Goal: Task Accomplishment & Management: Complete application form

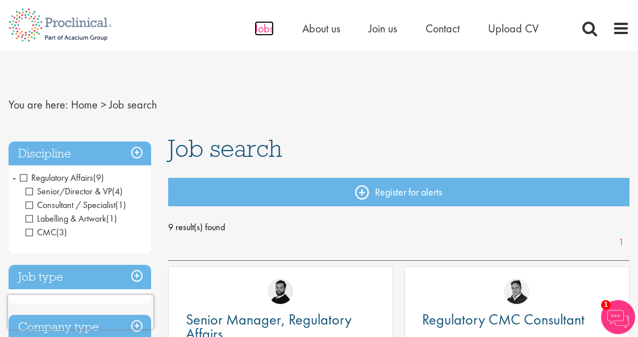
click at [256, 31] on span "Jobs" at bounding box center [263, 28] width 19 height 15
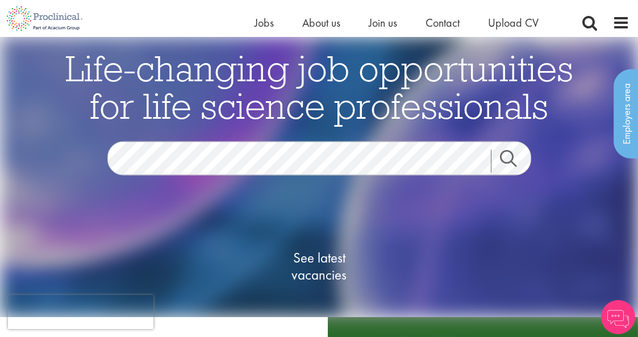
scroll to position [57, 0]
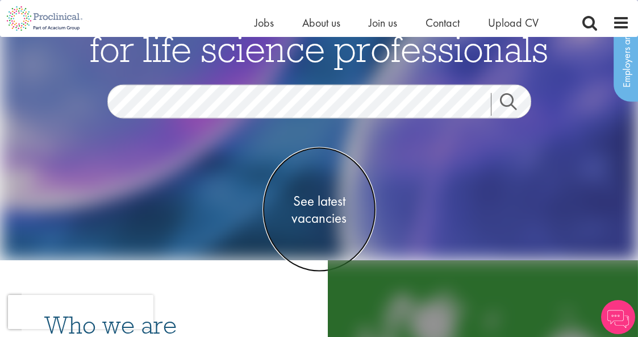
click at [321, 201] on span "See latest vacancies" at bounding box center [319, 209] width 114 height 34
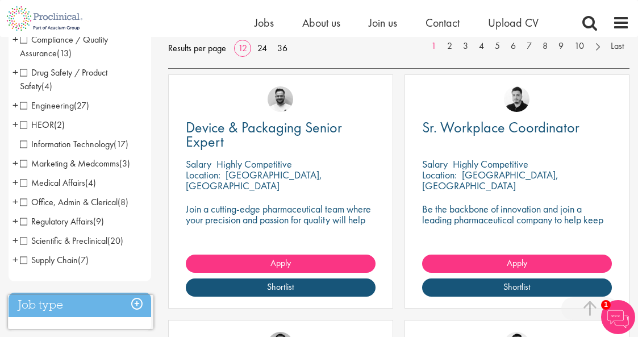
scroll to position [182, 0]
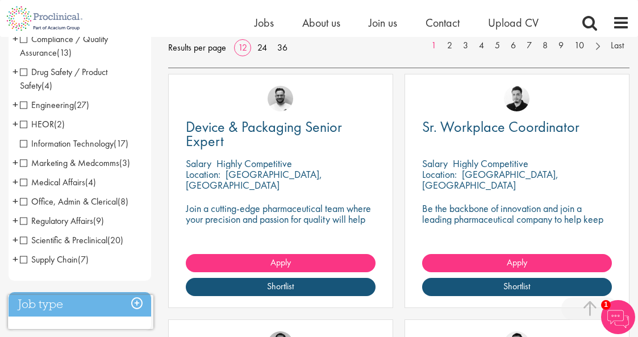
click at [24, 221] on span "Regulatory Affairs" at bounding box center [56, 221] width 73 height 12
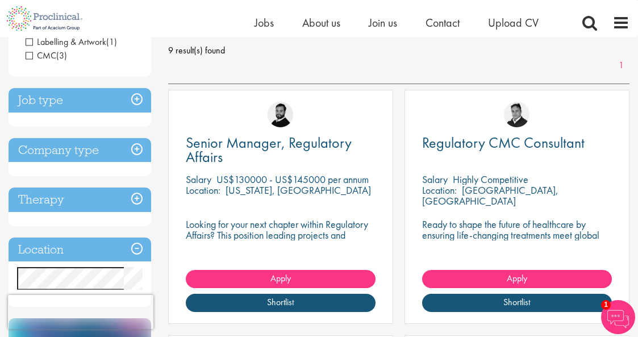
scroll to position [158, 0]
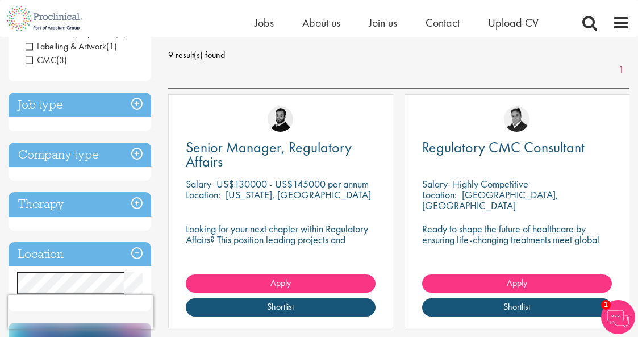
click at [139, 103] on h3 "Job type" at bounding box center [80, 105] width 142 height 24
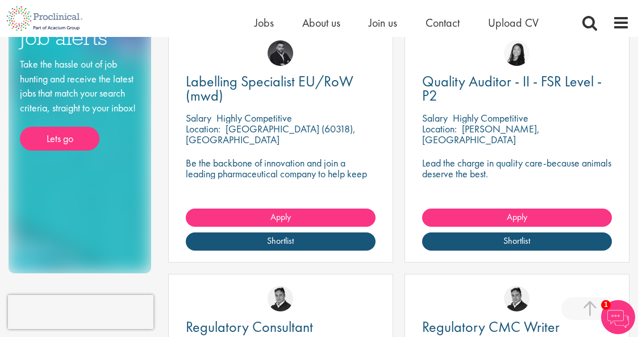
scroll to position [459, 0]
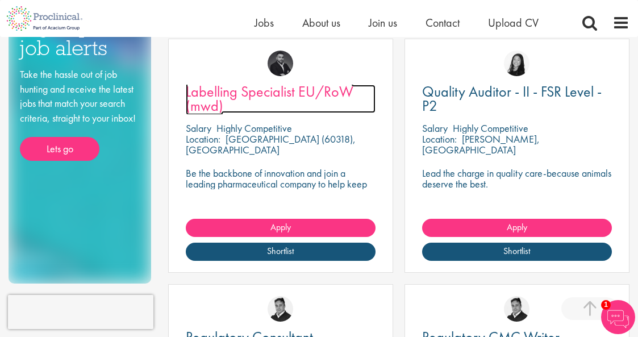
click at [295, 90] on span "Labelling Specialist EU/RoW (mwd)" at bounding box center [269, 98] width 167 height 33
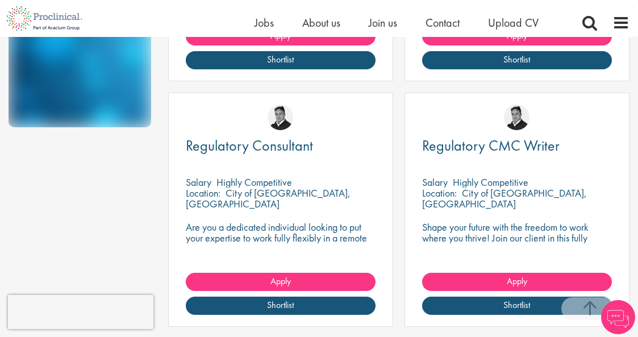
scroll to position [651, 0]
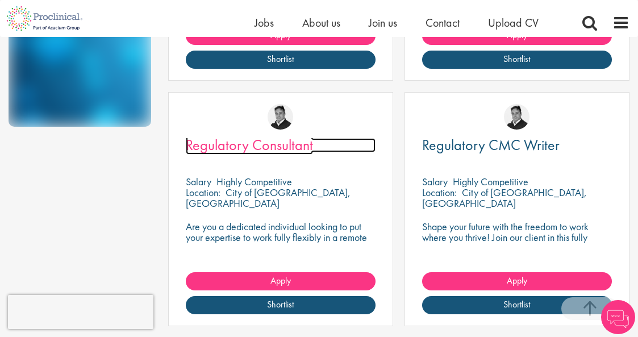
click at [288, 143] on span "Regulatory Consultant" at bounding box center [249, 144] width 127 height 19
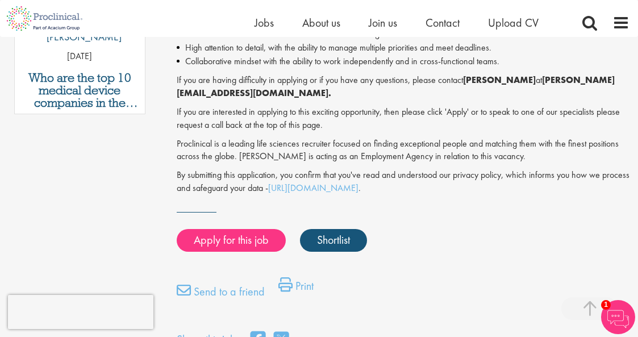
scroll to position [693, 0]
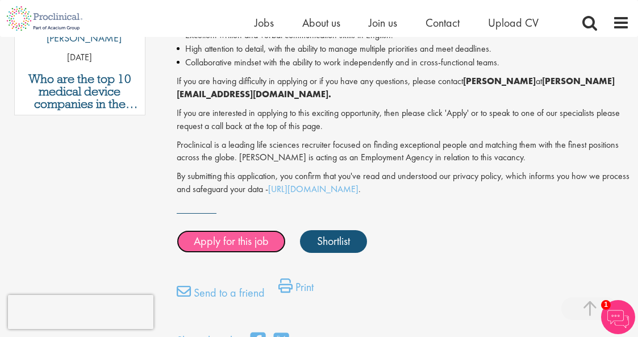
click at [235, 241] on link "Apply for this job" at bounding box center [231, 241] width 109 height 23
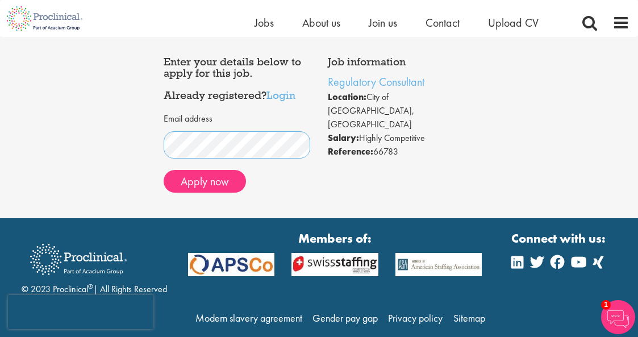
scroll to position [51, 0]
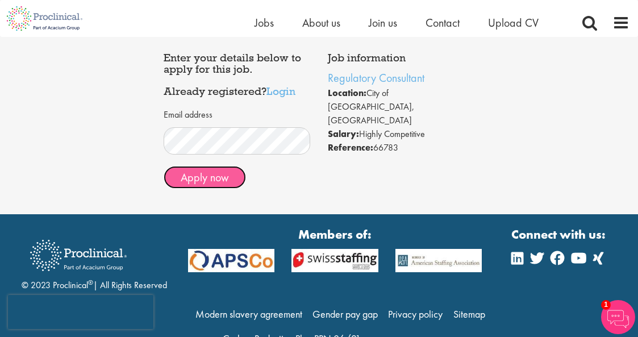
click at [211, 181] on button "Apply now" at bounding box center [205, 177] width 82 height 23
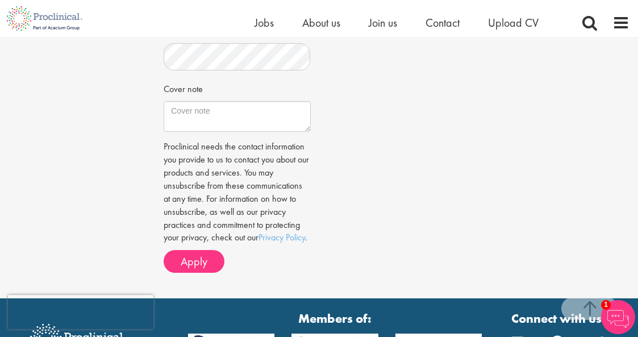
scroll to position [409, 0]
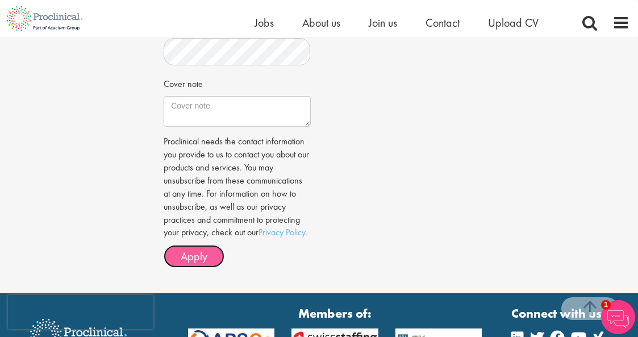
click at [207, 263] on span "Apply" at bounding box center [194, 256] width 27 height 15
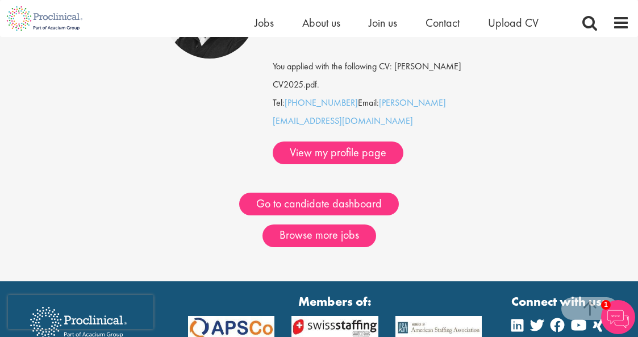
scroll to position [206, 0]
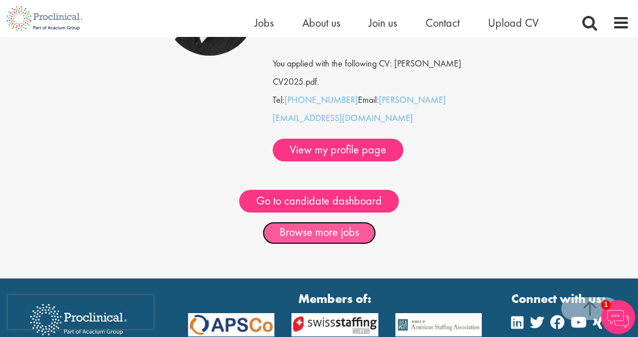
click at [329, 221] on link "Browse more jobs" at bounding box center [319, 232] width 114 height 23
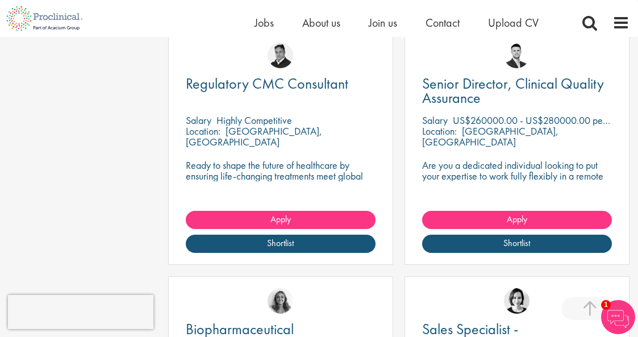
scroll to position [1207, 0]
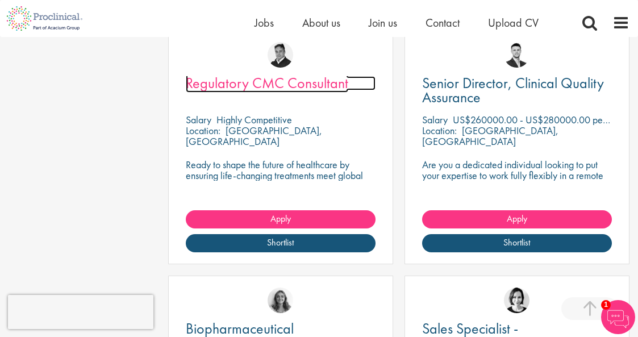
click at [296, 84] on span "Regulatory CMC Consultant" at bounding box center [267, 82] width 162 height 19
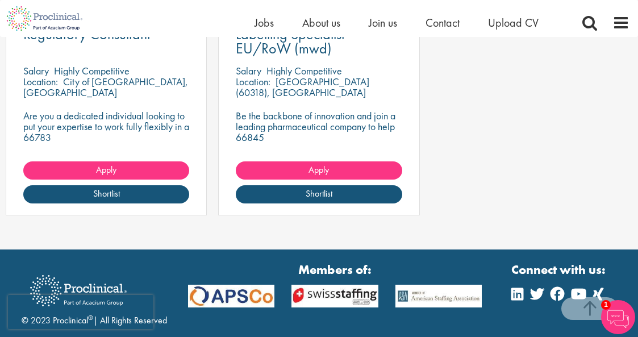
scroll to position [1384, 0]
